Goal: Transaction & Acquisition: Purchase product/service

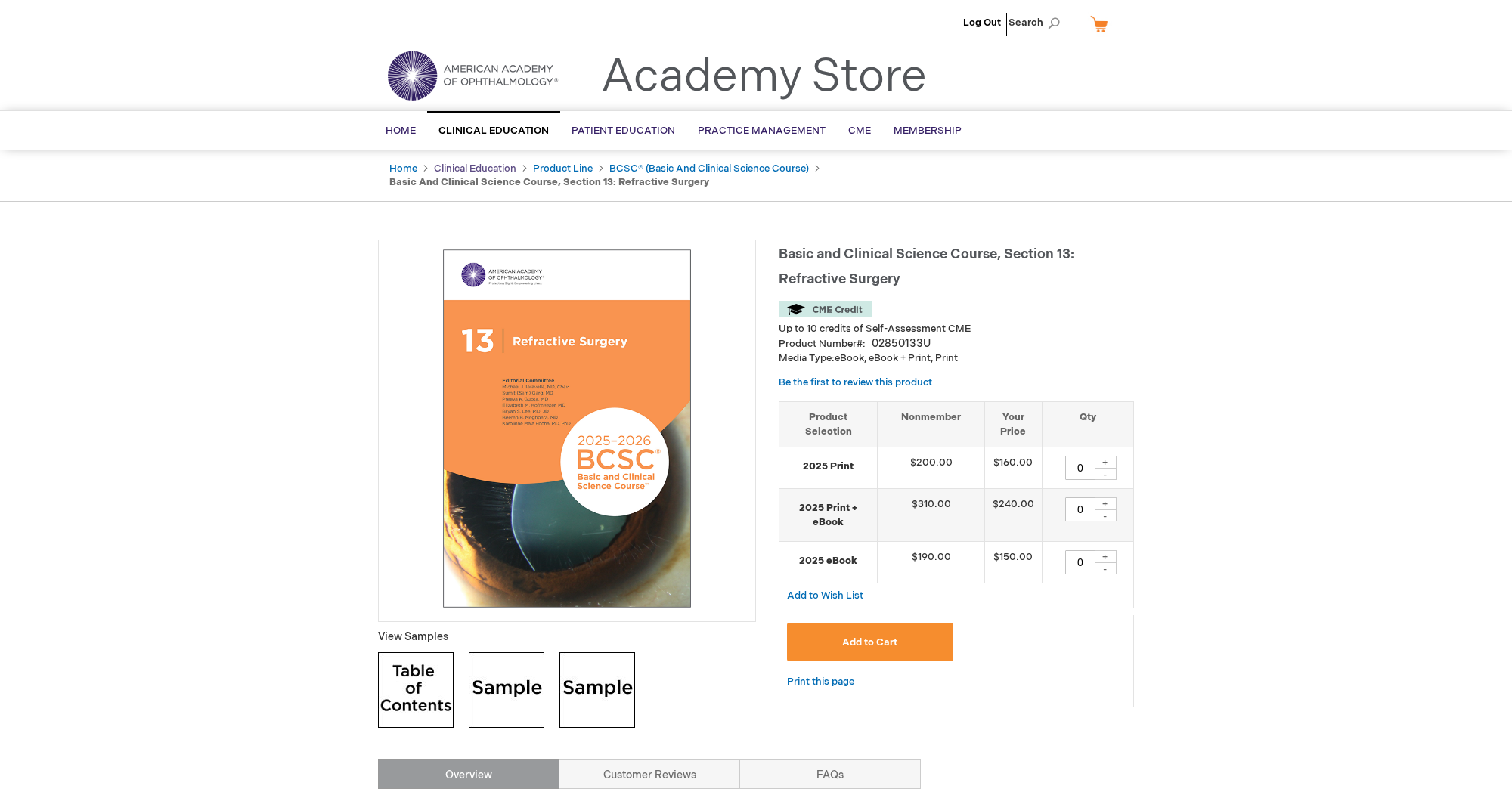
drag, startPoint x: 0, startPoint y: 0, endPoint x: 478, endPoint y: 164, distance: 505.4
click at [478, 164] on link "Clinical Education" at bounding box center [475, 168] width 82 height 12
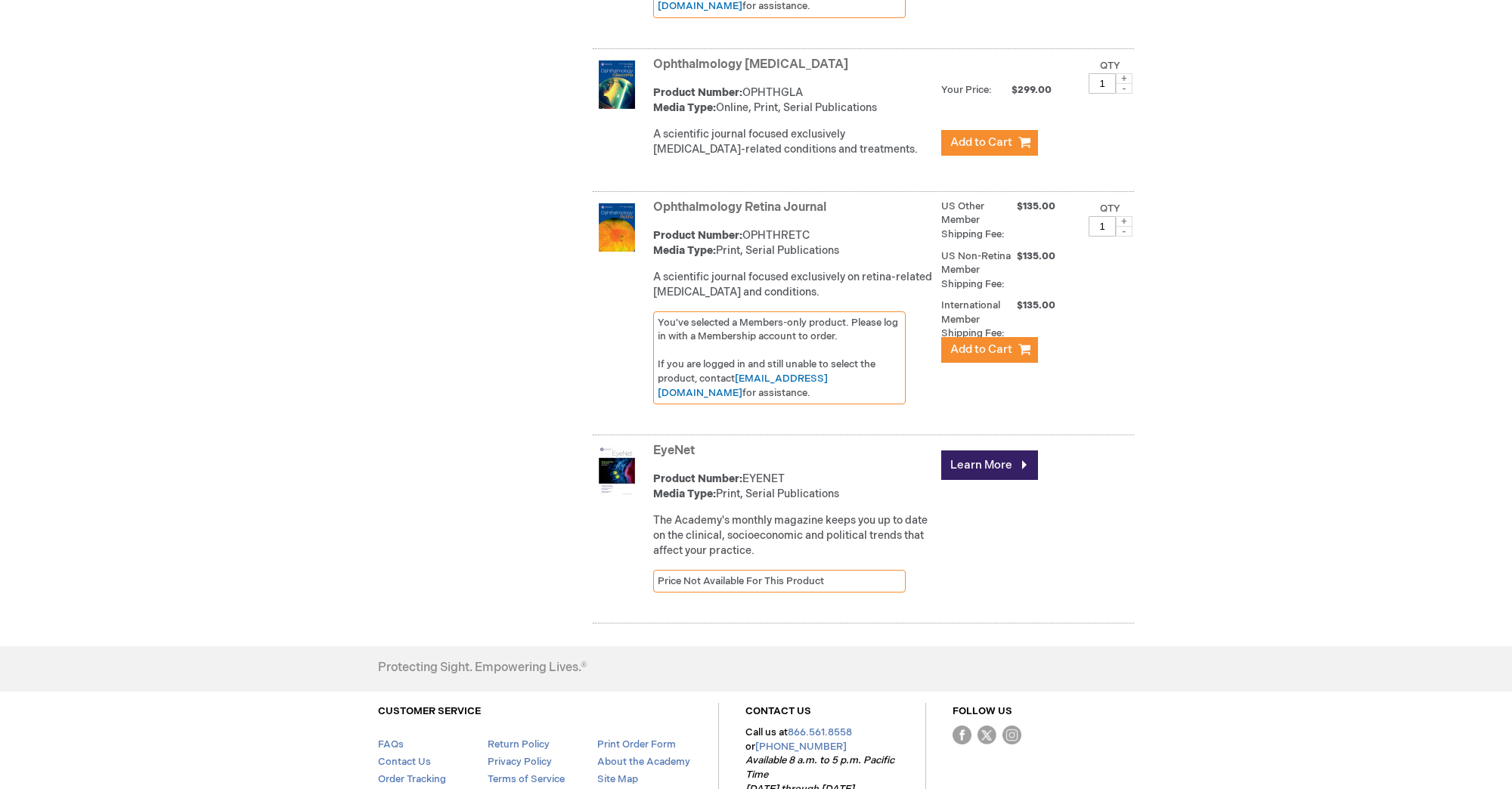
scroll to position [4252, 0]
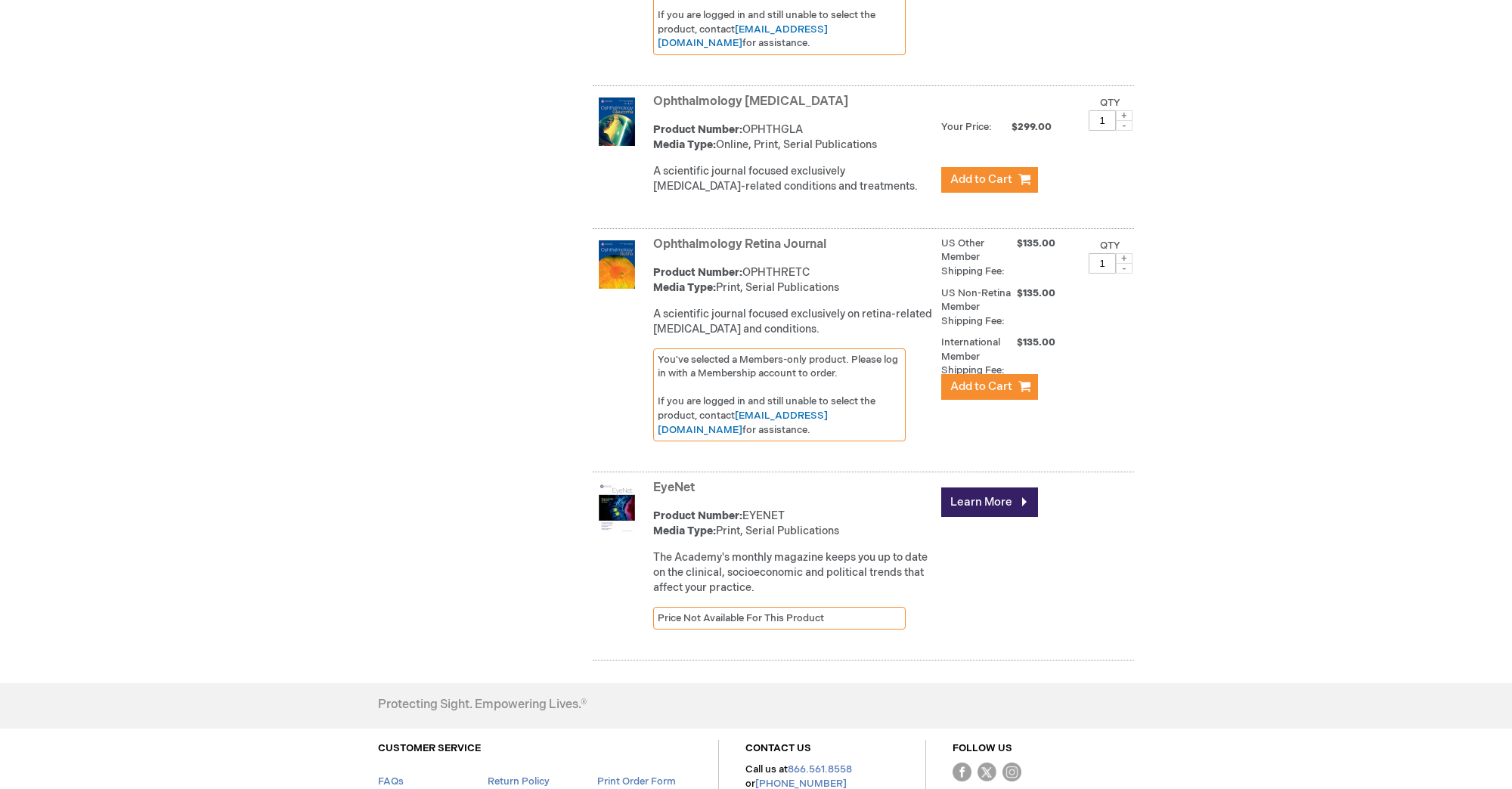
type input "MJTsang"
click at [766, 251] on link "Ophthalmology Retina Journal" at bounding box center [739, 244] width 173 height 14
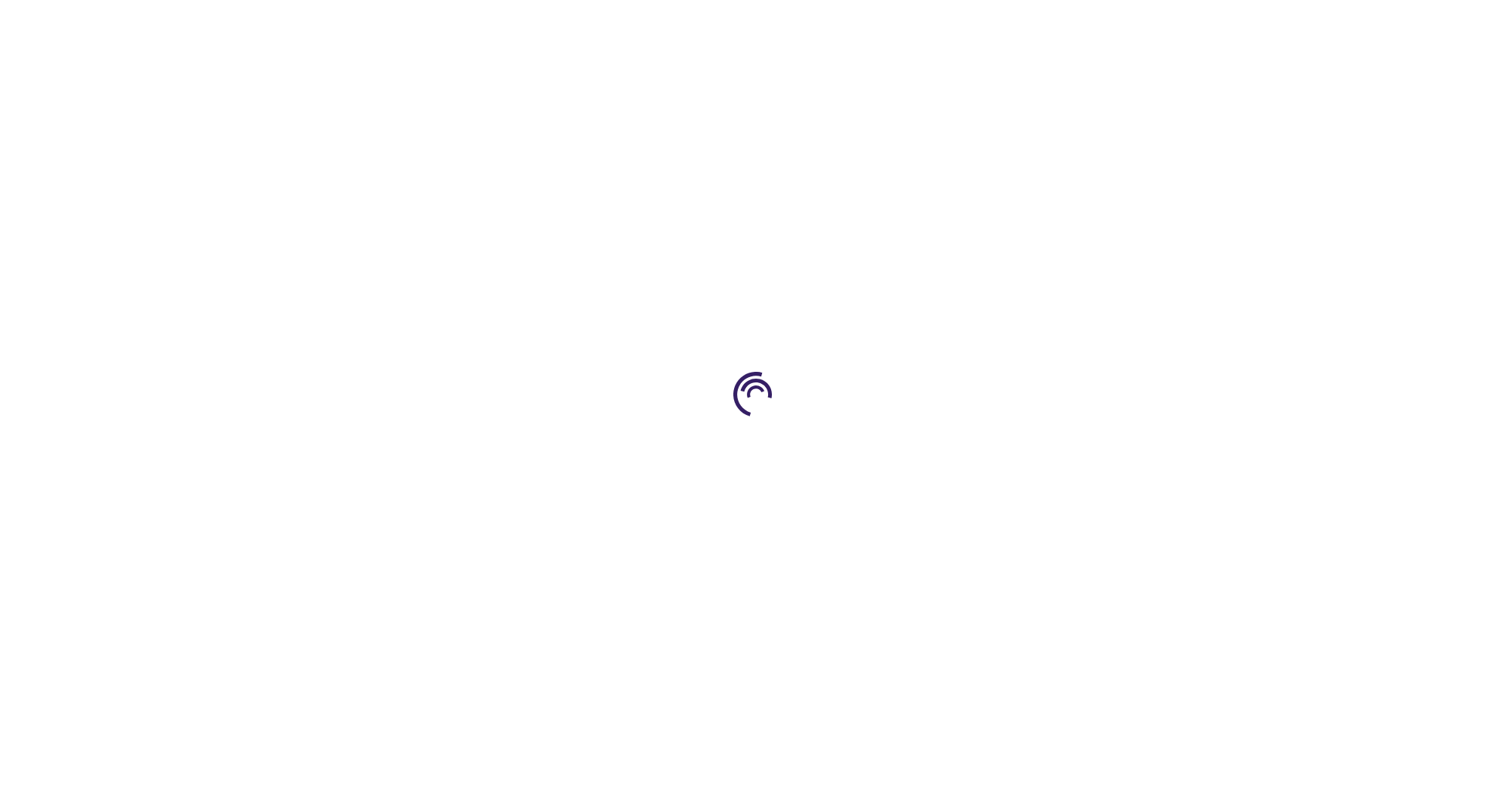
type input "1"
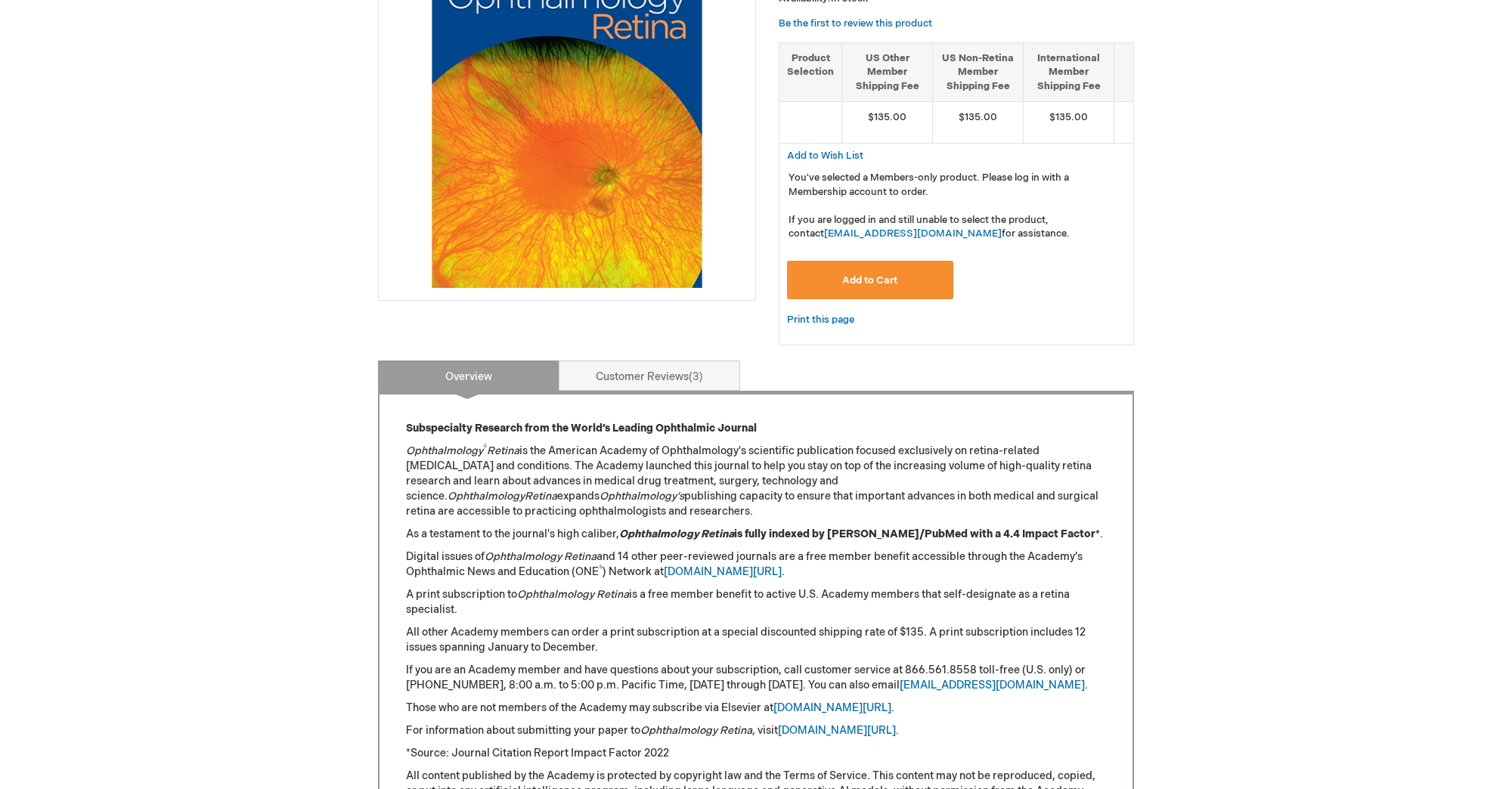
scroll to position [420, 0]
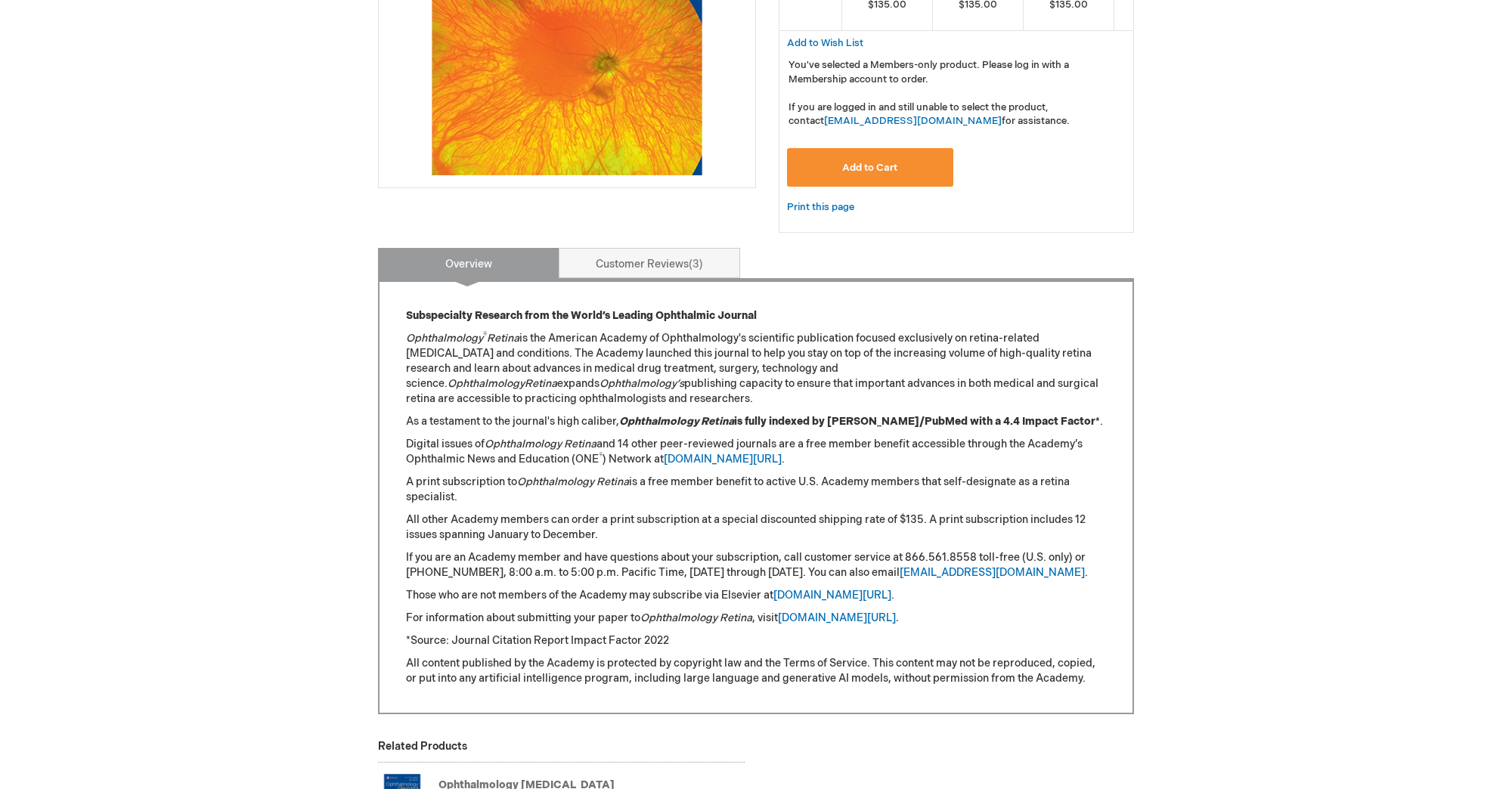
type input "MJTsang"
click at [1167, 328] on div "Log Out Search My Cart CLOSE RECENTLY ADDED ITEM(S) Close There are no items in…" at bounding box center [756, 418] width 1512 height 1676
